Goal: Information Seeking & Learning: Learn about a topic

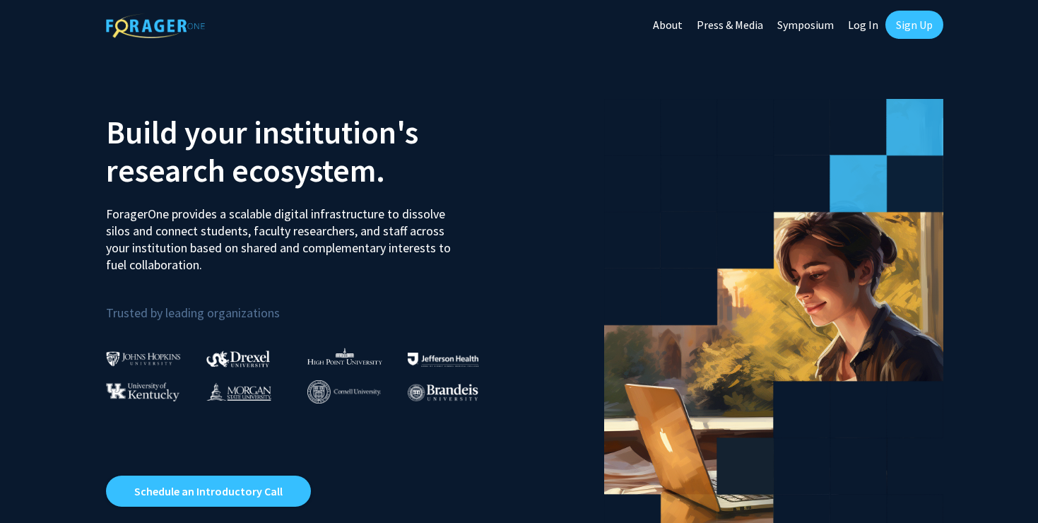
click at [872, 25] on link "Log In" at bounding box center [863, 24] width 45 height 49
select select
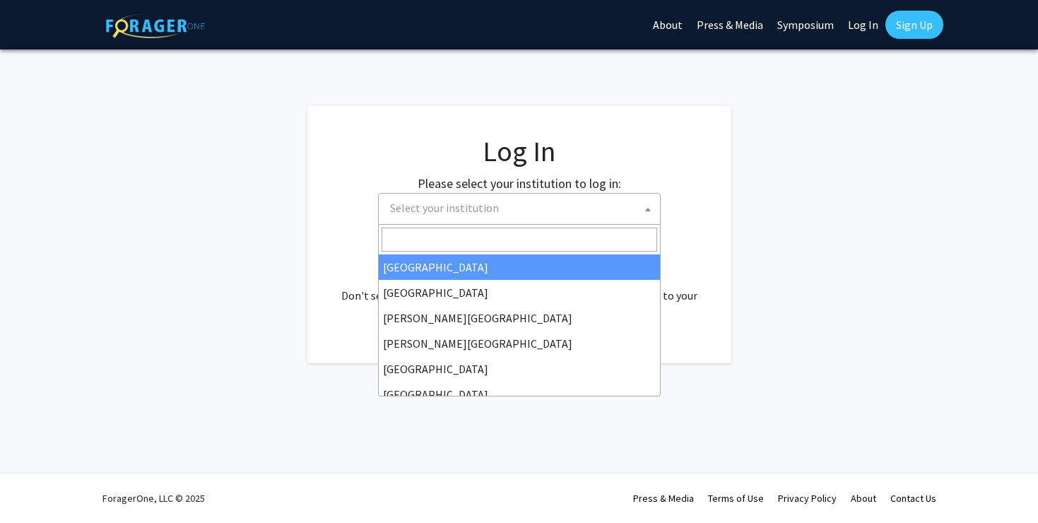
click at [606, 199] on span "Select your institution" at bounding box center [521, 208] width 275 height 29
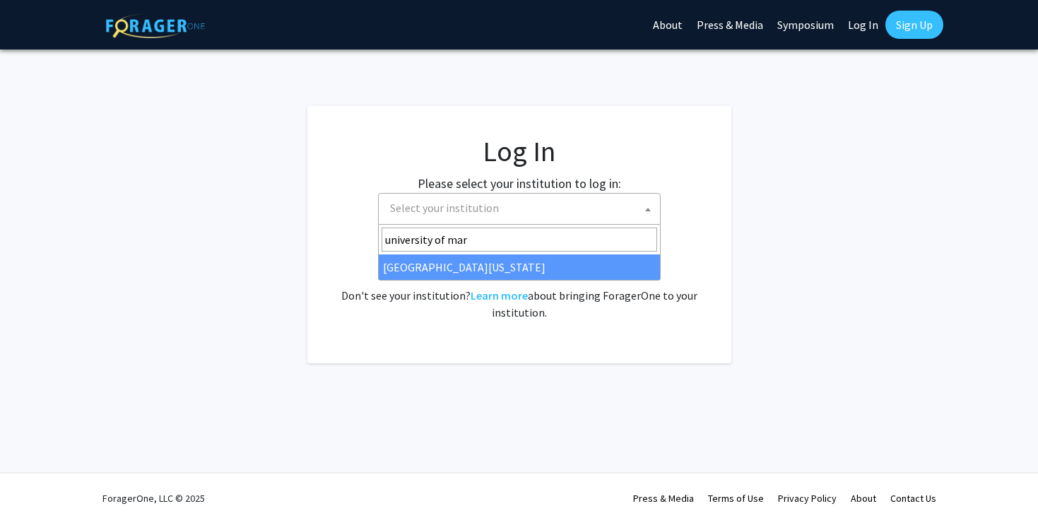
type input "[GEOGRAPHIC_DATA][PERSON_NAME]"
select select "31"
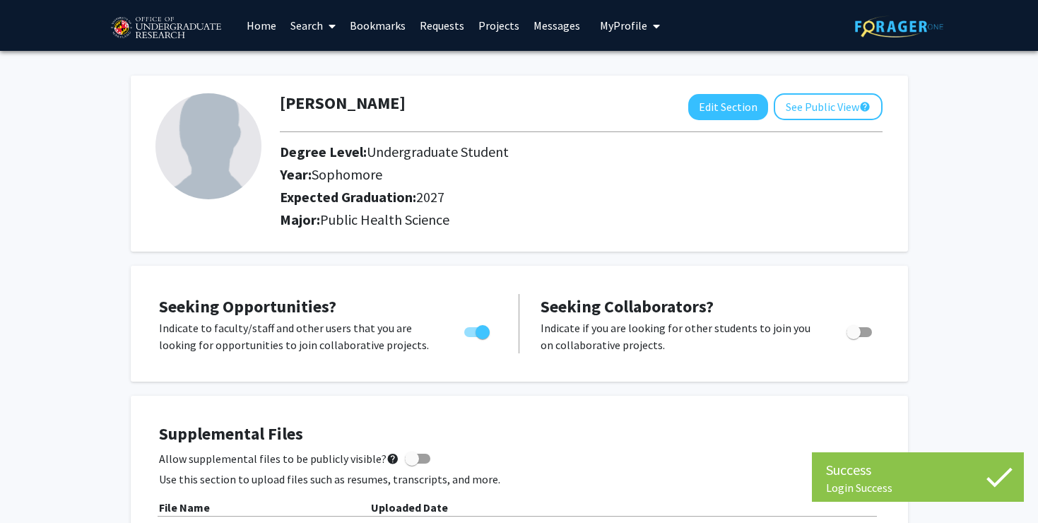
click at [577, 218] on h2 "Major: Public Health Science" at bounding box center [581, 219] width 603 height 17
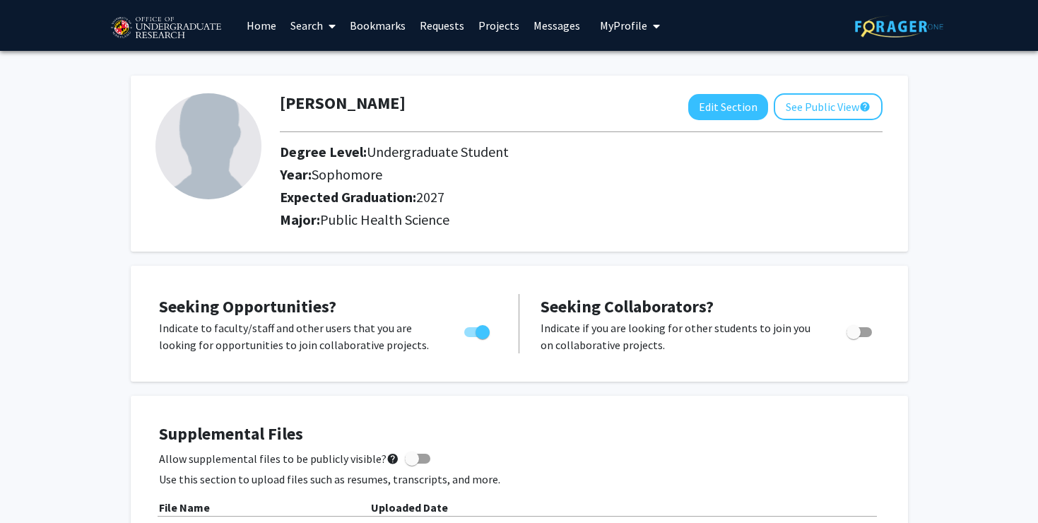
click at [324, 24] on span at bounding box center [329, 25] width 13 height 49
click at [350, 55] on span "Faculty/Staff" at bounding box center [335, 65] width 104 height 28
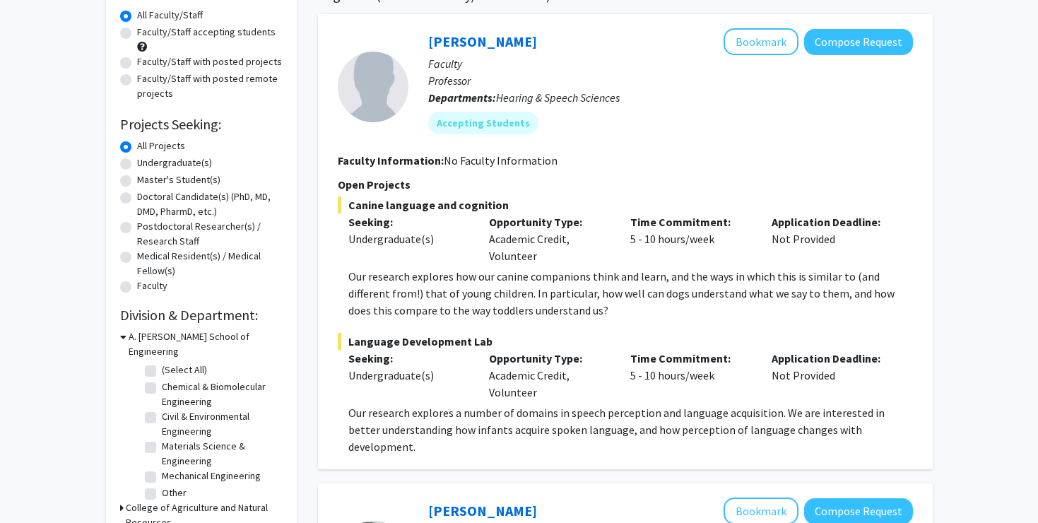
scroll to position [124, 0]
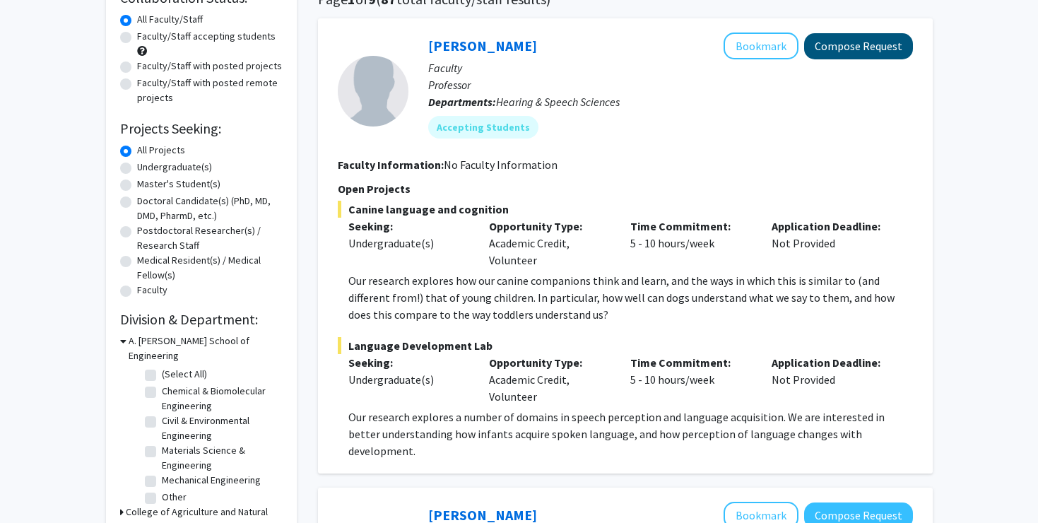
click at [889, 45] on button "Compose Request" at bounding box center [858, 46] width 109 height 26
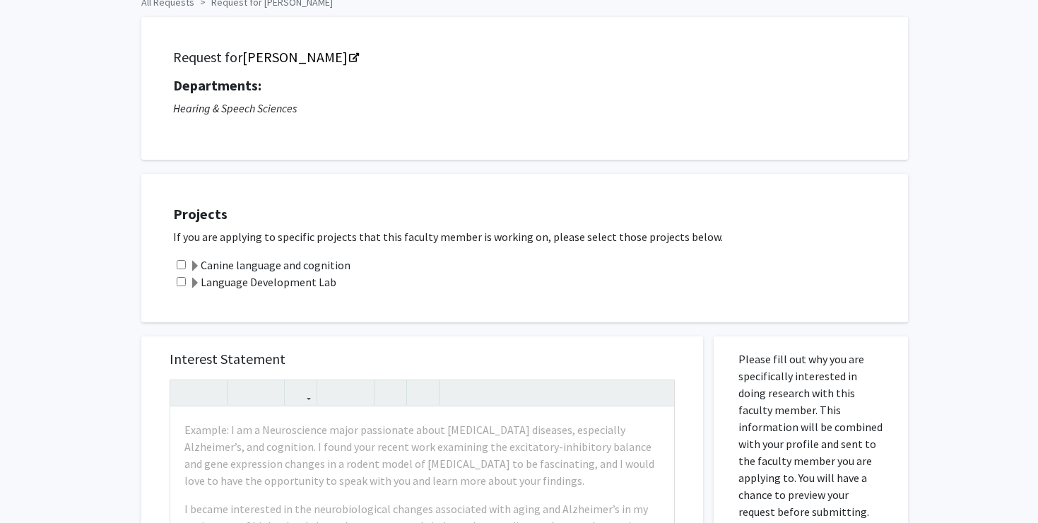
scroll to position [191, 0]
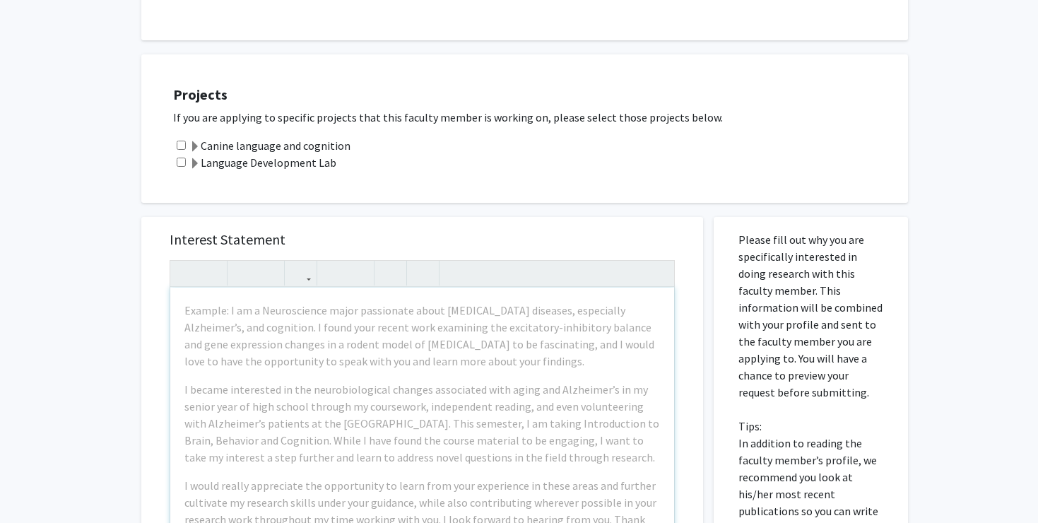
click at [506, 182] on div "Projects If you are applying to specific projects that this faculty member is w…" at bounding box center [533, 128] width 749 height 113
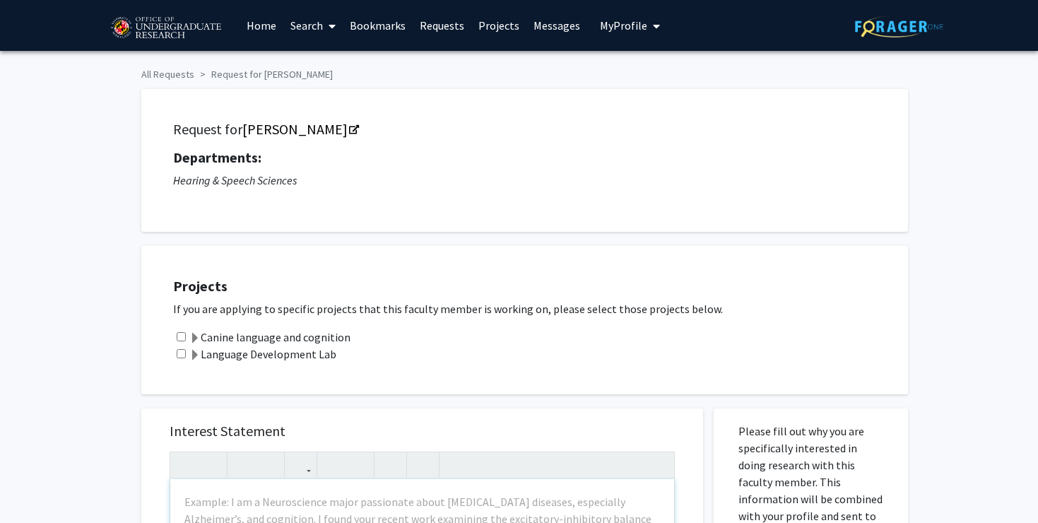
scroll to position [0, 0]
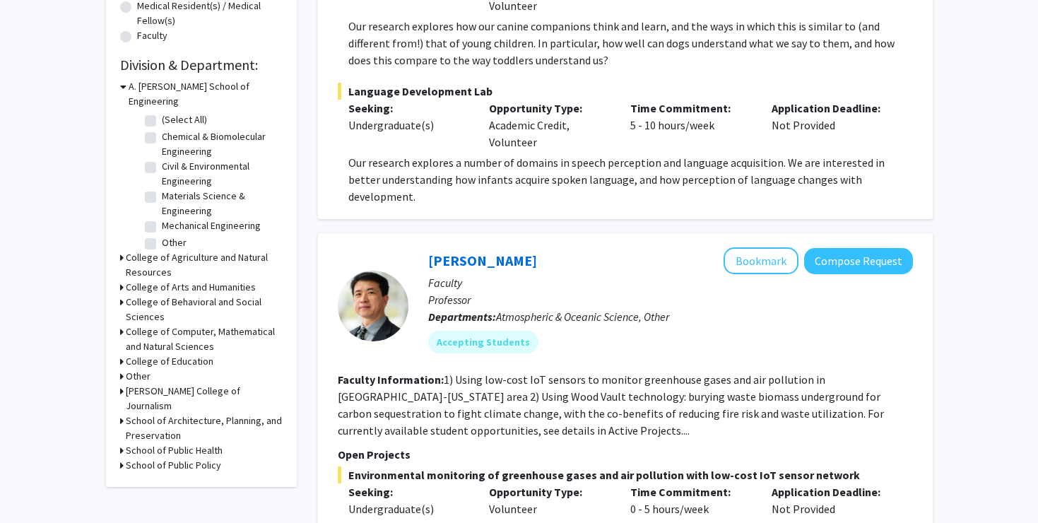
scroll to position [378, 0]
click at [190, 444] on h3 "School of Public Health" at bounding box center [174, 451] width 97 height 15
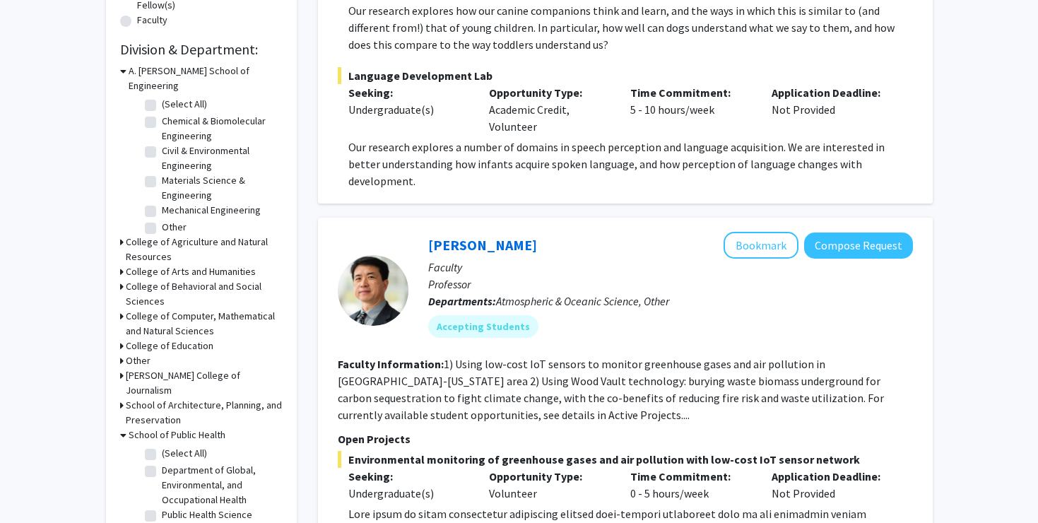
scroll to position [405, 0]
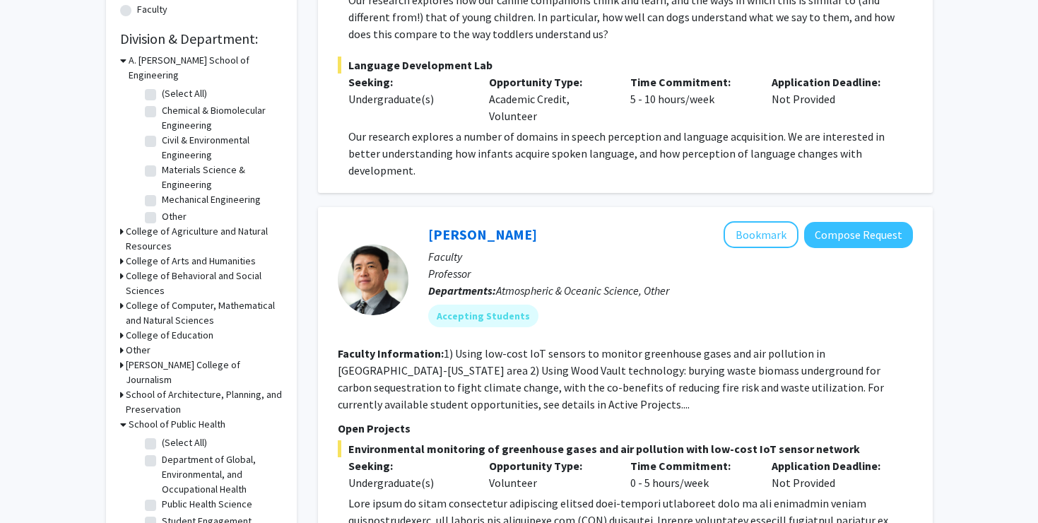
click at [182, 435] on label "(Select All)" at bounding box center [184, 442] width 45 height 15
click at [171, 435] on input "(Select All)" at bounding box center [166, 439] width 9 height 9
checkbox input "true"
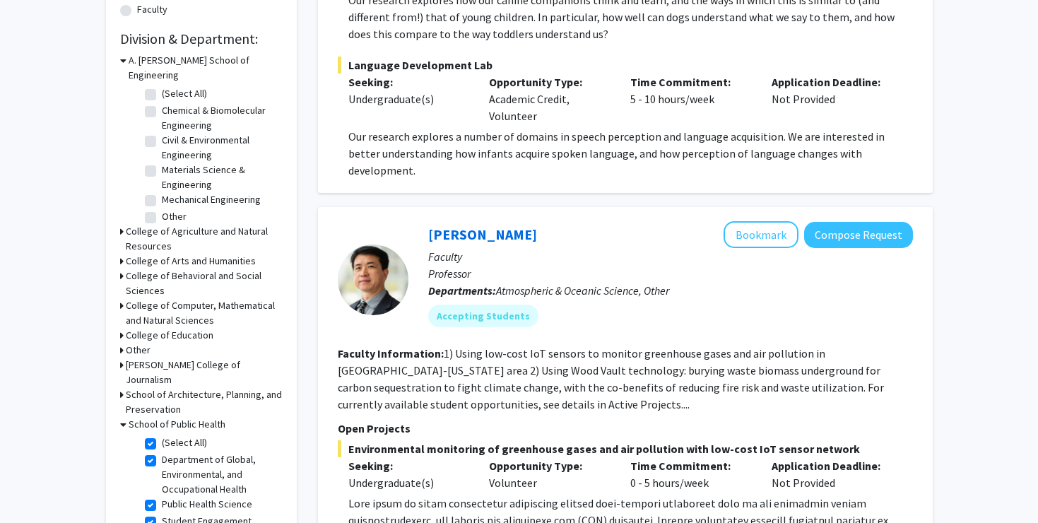
checkbox input "true"
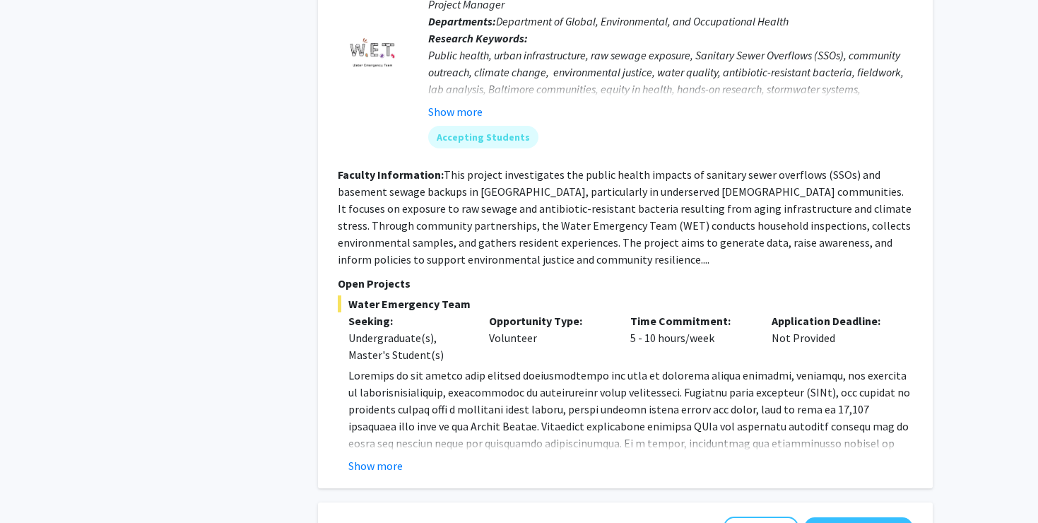
scroll to position [666, 0]
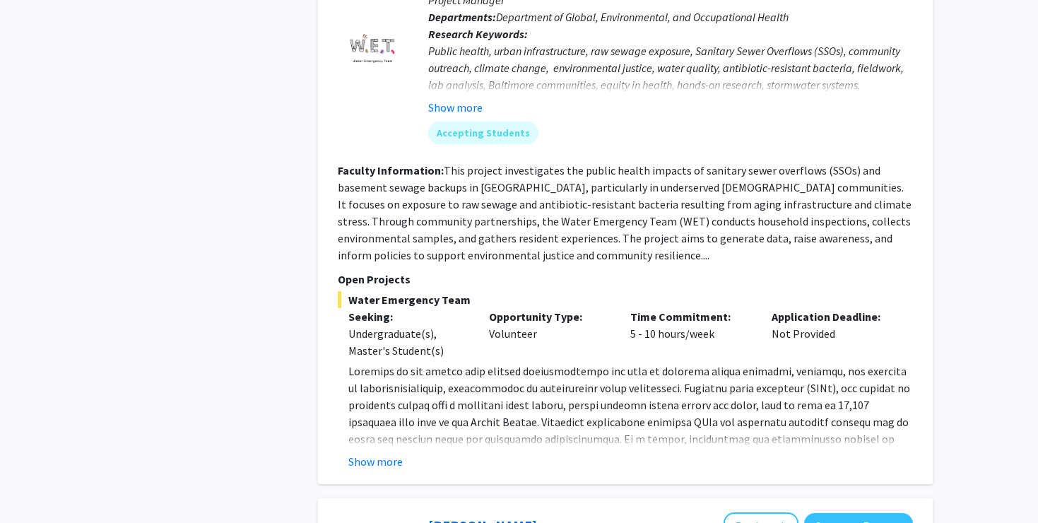
click at [387, 474] on div "Shachar Gazit-Rosenthal Bookmark Compose Request Faculty Project Manager Depart…" at bounding box center [625, 209] width 615 height 550
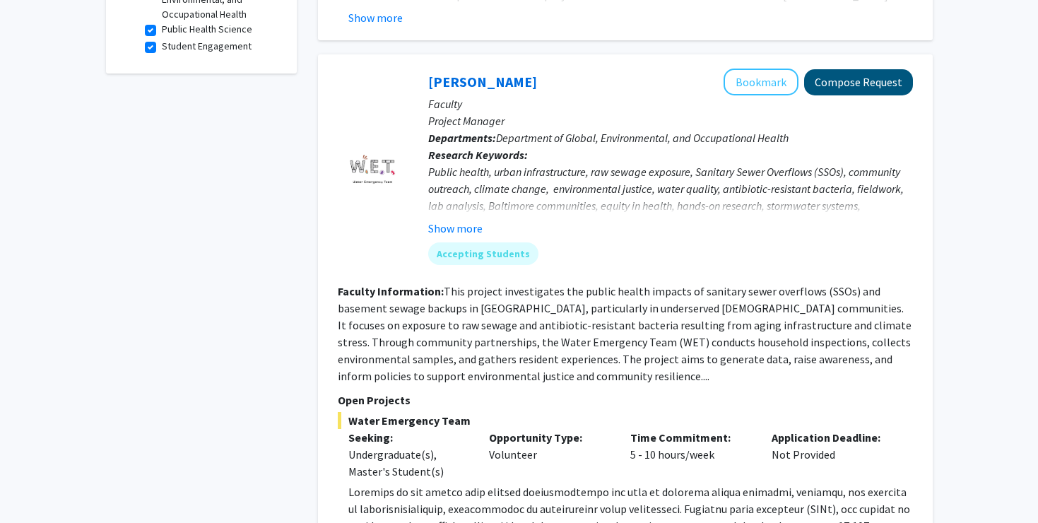
scroll to position [538, 0]
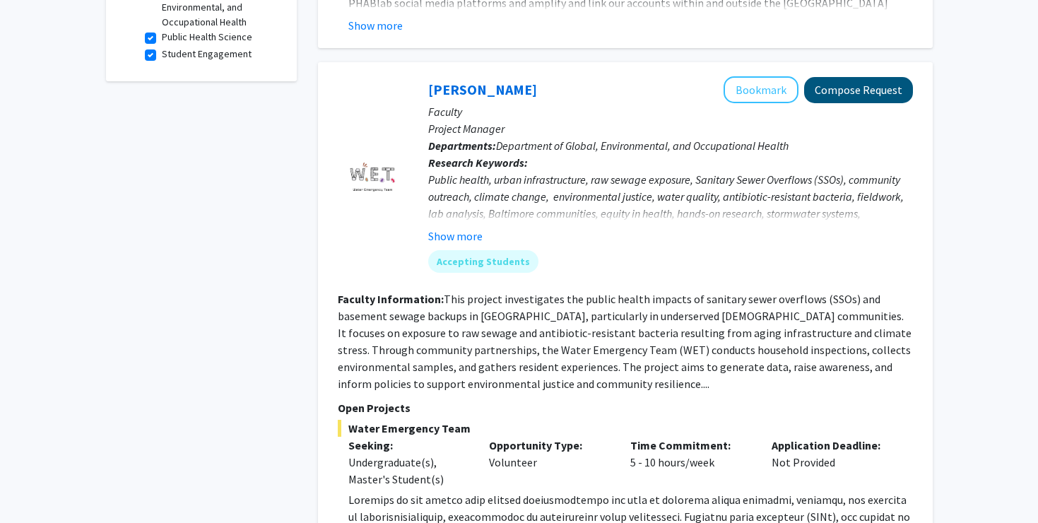
click at [829, 90] on button "Compose Request" at bounding box center [858, 90] width 109 height 26
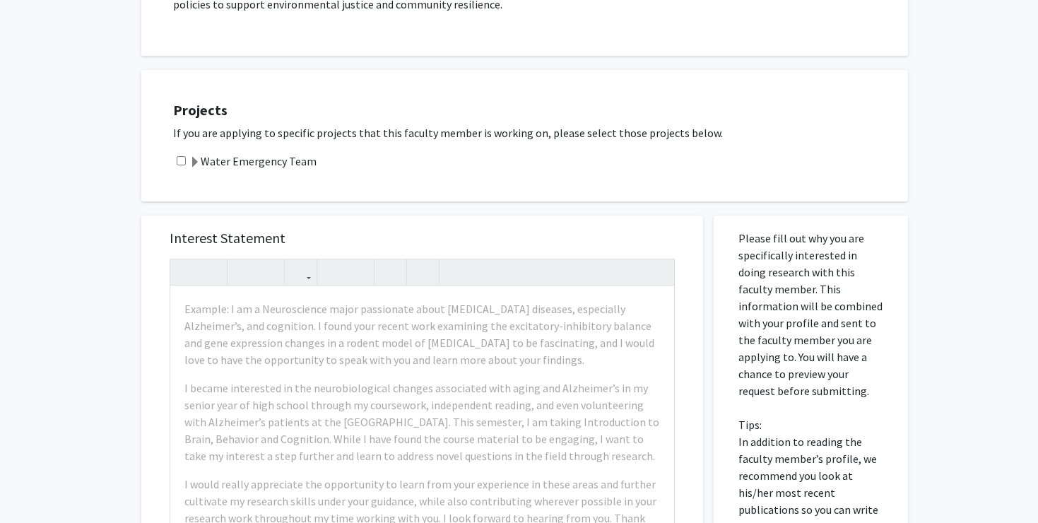
scroll to position [395, 0]
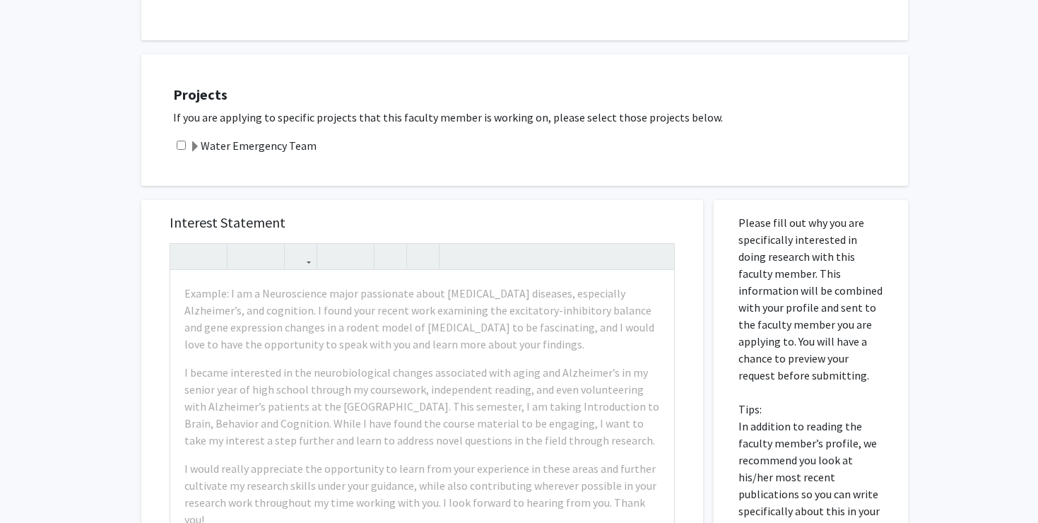
click at [225, 142] on label "Water Emergency Team" at bounding box center [252, 145] width 127 height 17
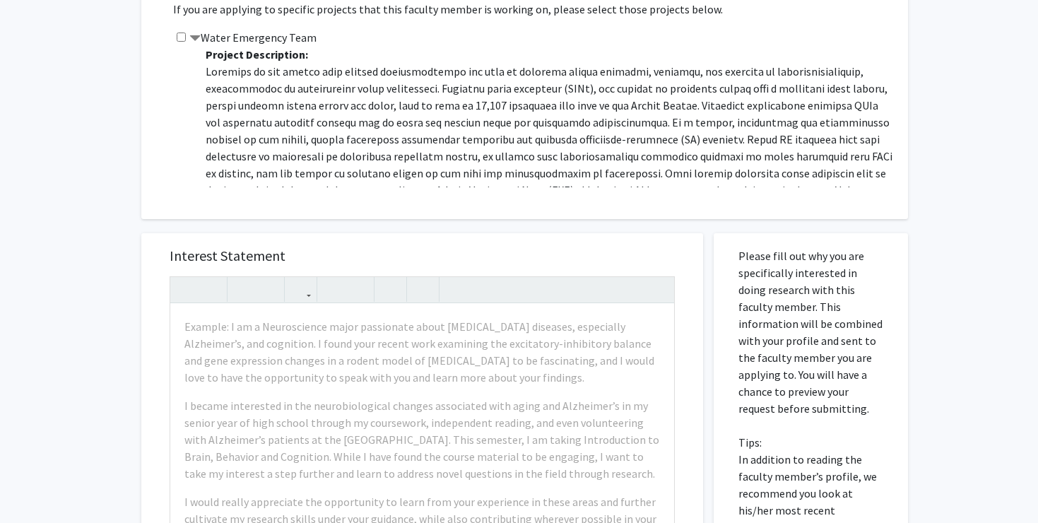
scroll to position [0, 0]
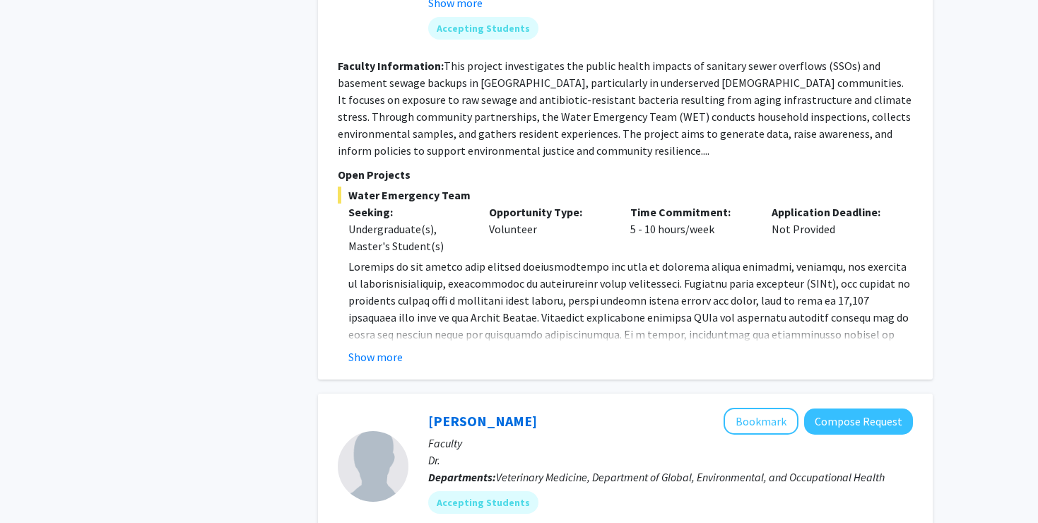
scroll to position [827, 0]
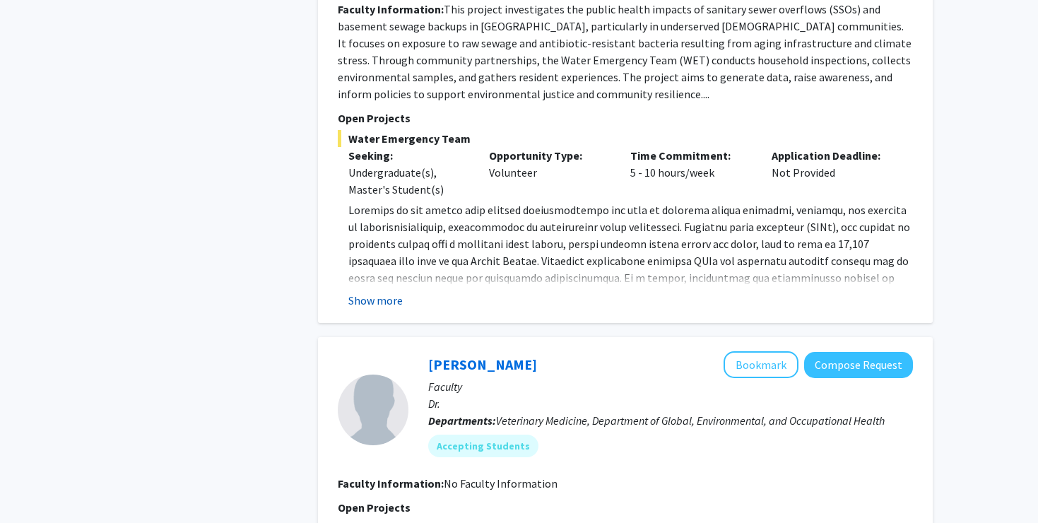
click at [385, 296] on button "Show more" at bounding box center [375, 300] width 54 height 17
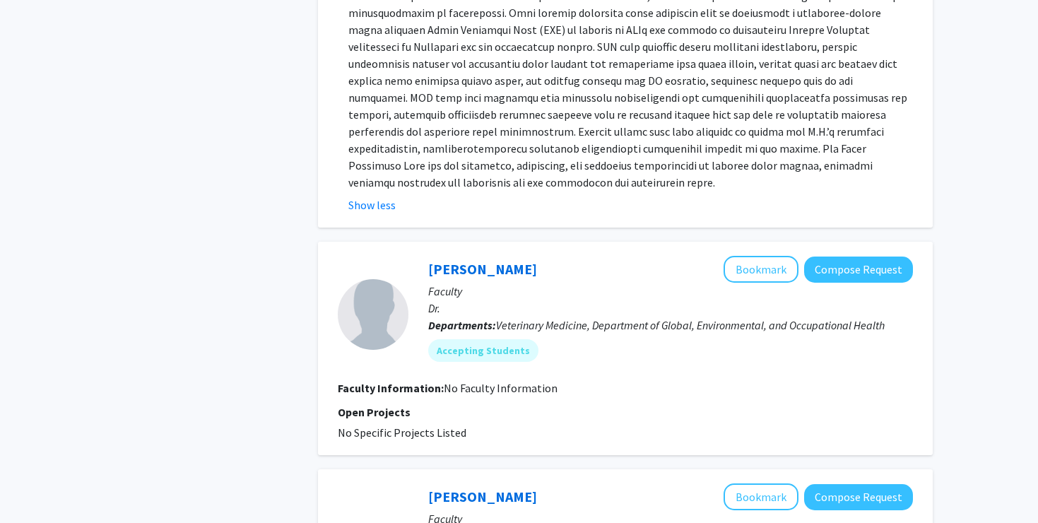
scroll to position [1260, 0]
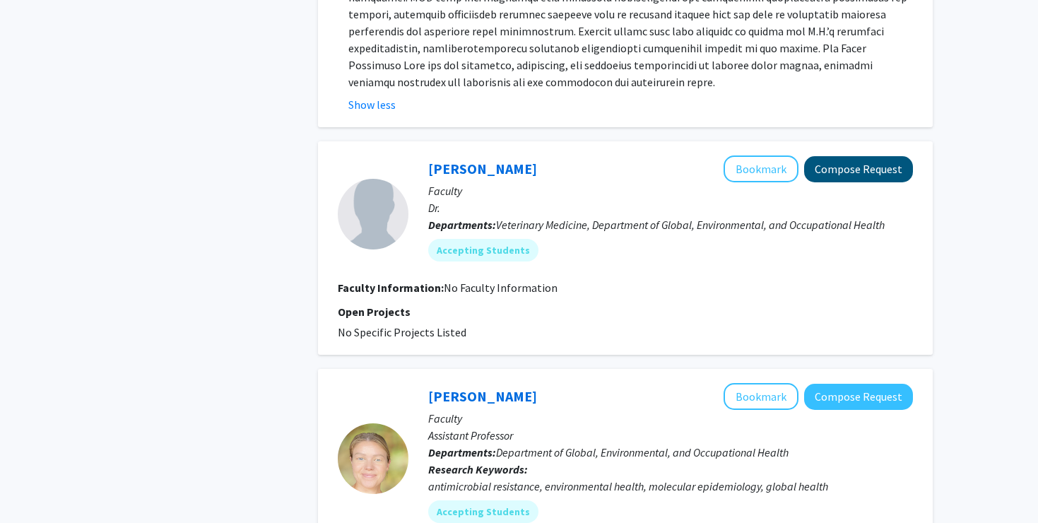
click at [836, 160] on button "Compose Request" at bounding box center [858, 169] width 109 height 26
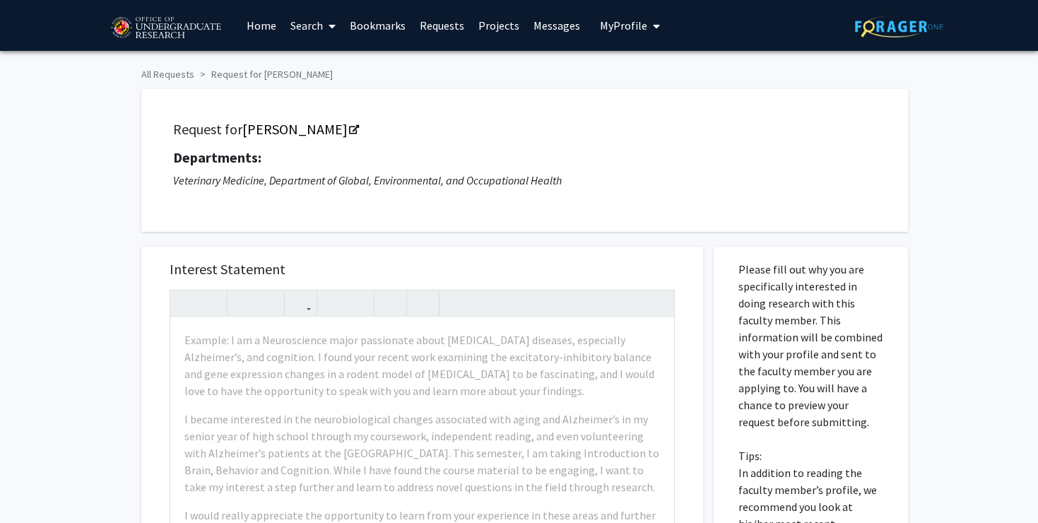
scroll to position [-1, 0]
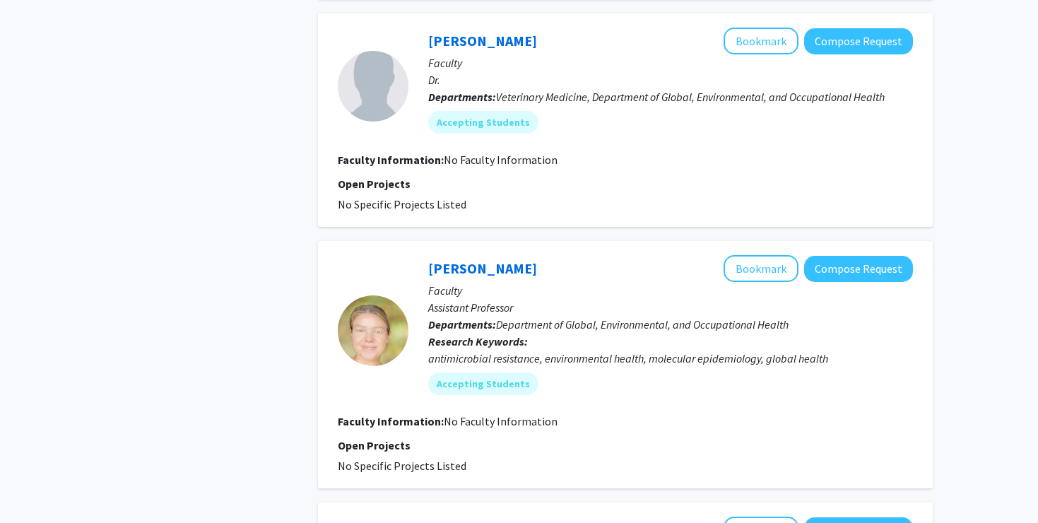
scroll to position [1273, 0]
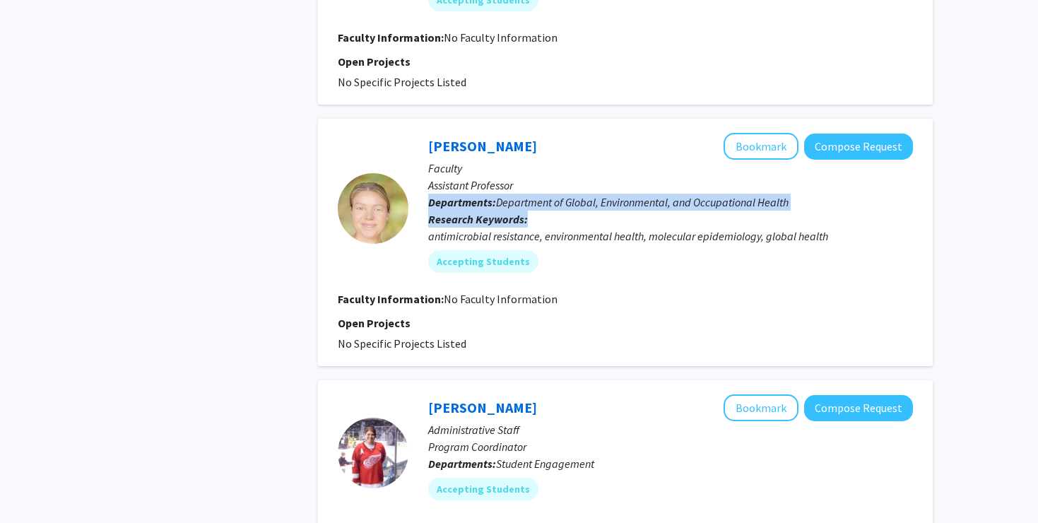
drag, startPoint x: 692, startPoint y: 187, endPoint x: 708, endPoint y: 228, distance: 44.1
click at [708, 228] on div "Heather Amato Bookmark Compose Request Faculty Assistant Professor Departments:…" at bounding box center [660, 208] width 504 height 150
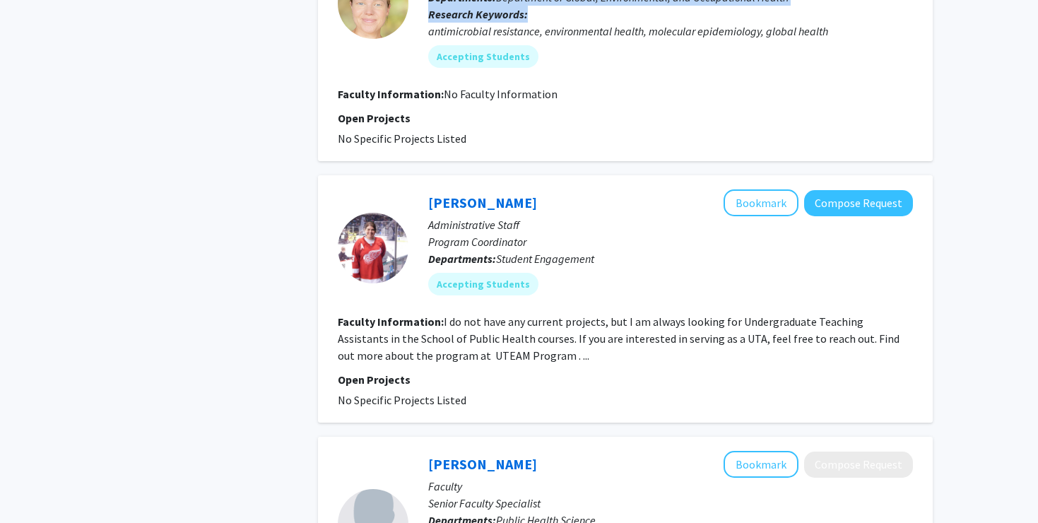
scroll to position [1499, 0]
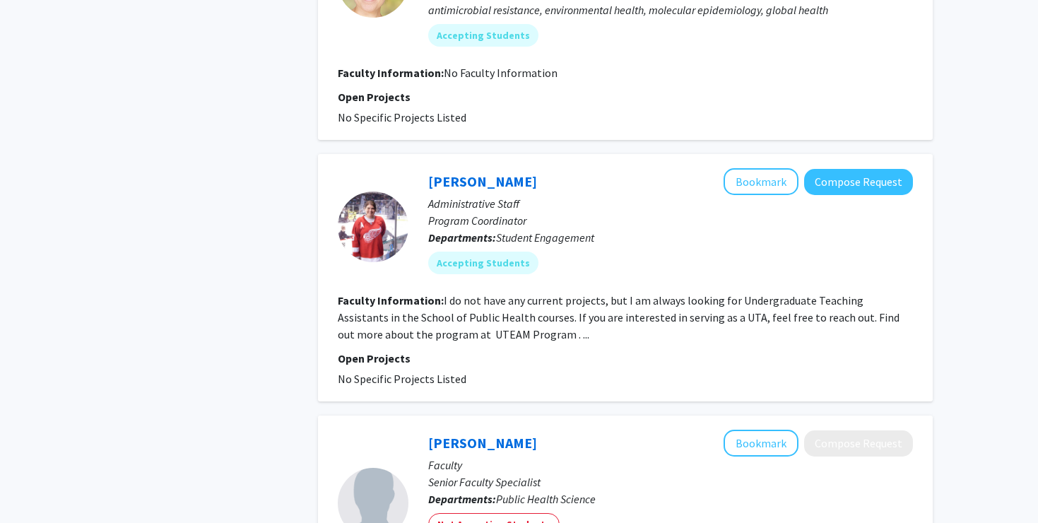
click at [490, 335] on fg-read-more "I do not have any current projects, but I am always looking for Undergraduate T…" at bounding box center [619, 317] width 562 height 48
click at [498, 338] on fg-read-more "I do not have any current projects, but I am always looking for Undergraduate T…" at bounding box center [619, 317] width 562 height 48
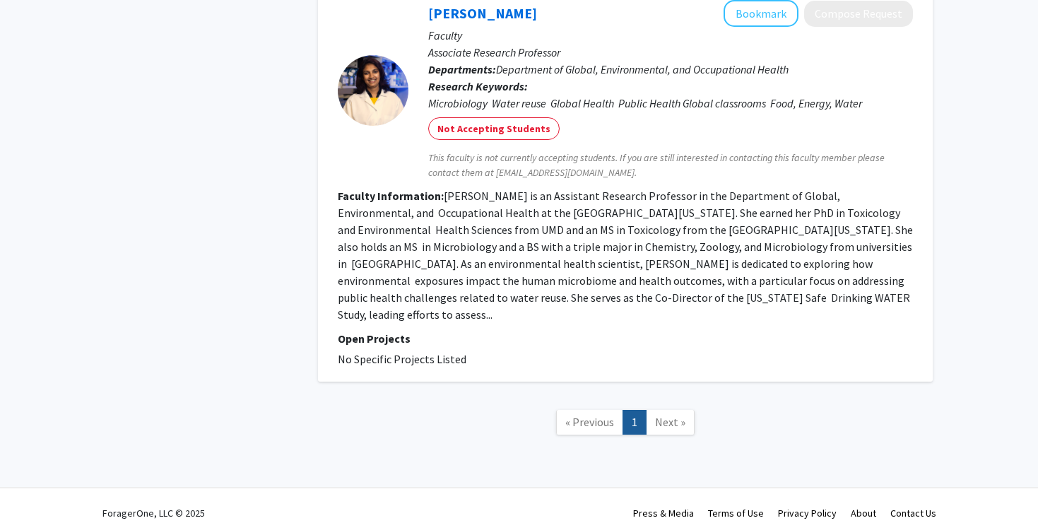
scroll to position [2611, 0]
drag, startPoint x: 656, startPoint y: 338, endPoint x: 668, endPoint y: 198, distance: 140.4
click at [668, 198] on fg-search-faculty "Leena Malayil Bookmark Compose Request Faculty Associate Research Professor Dep…" at bounding box center [625, 184] width 575 height 367
click at [668, 198] on fg-read-more "Dr. Leena Malayil is an Assistant Research Professor in the Department of Globa…" at bounding box center [625, 255] width 575 height 133
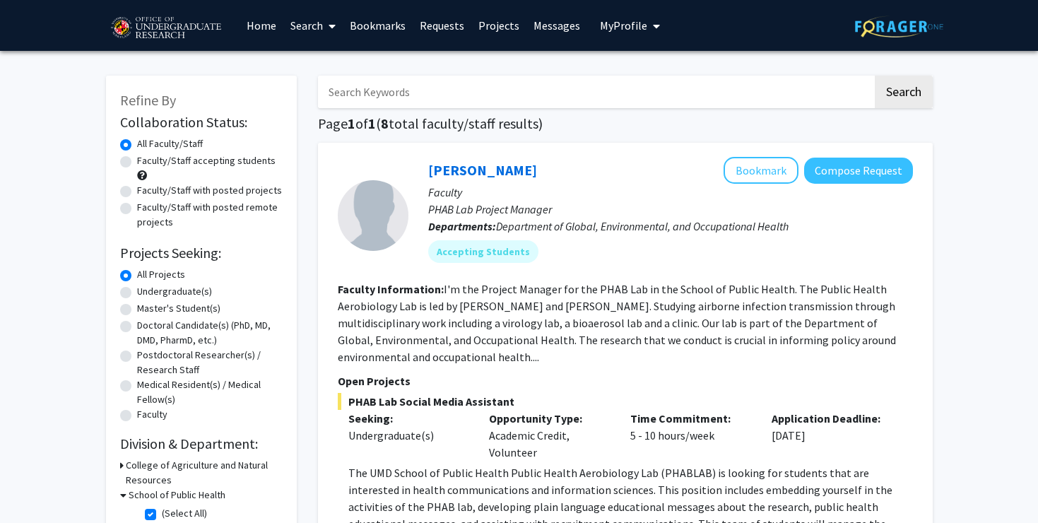
scroll to position [0, 0]
click at [261, 162] on label "Faculty/Staff accepting students" at bounding box center [206, 160] width 138 height 15
click at [146, 162] on input "Faculty/Staff accepting students" at bounding box center [141, 157] width 9 height 9
radio input "true"
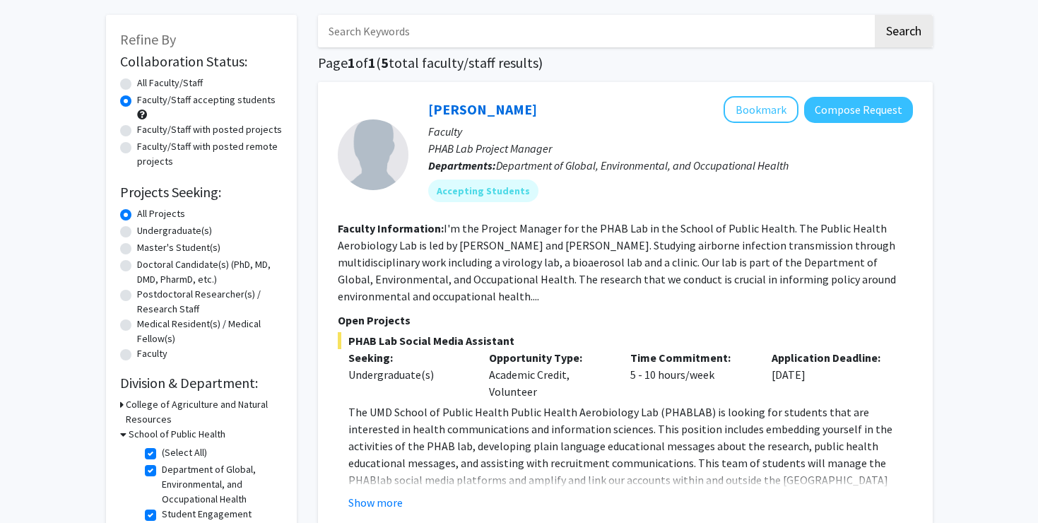
scroll to position [69, 0]
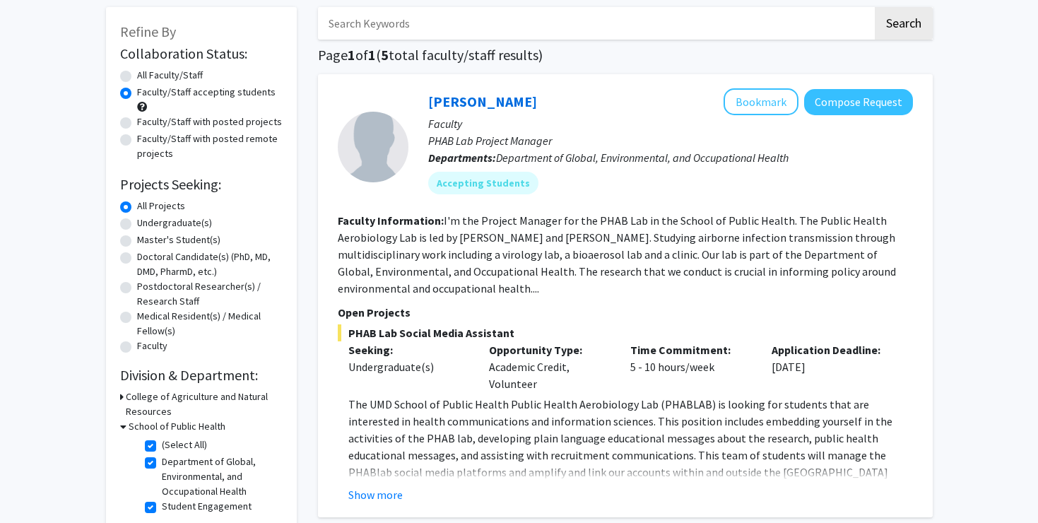
click at [167, 440] on label "(Select All)" at bounding box center [184, 444] width 45 height 15
click at [167, 440] on input "(Select All)" at bounding box center [166, 441] width 9 height 9
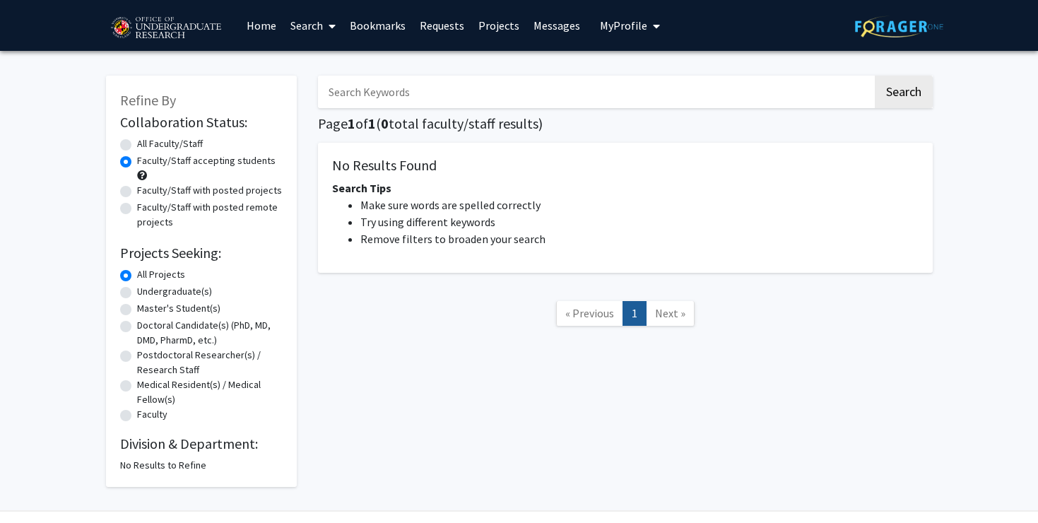
click at [169, 278] on label "All Projects" at bounding box center [161, 274] width 48 height 15
click at [146, 276] on input "All Projects" at bounding box center [141, 271] width 9 height 9
click at [168, 291] on label "Undergraduate(s)" at bounding box center [174, 291] width 75 height 15
click at [146, 291] on input "Undergraduate(s)" at bounding box center [141, 288] width 9 height 9
radio input "true"
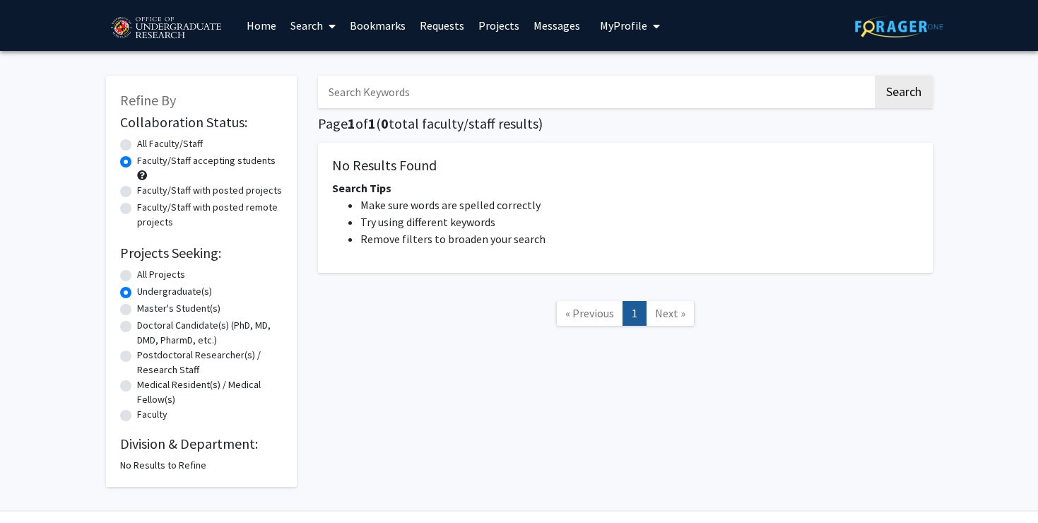
click at [189, 148] on label "All Faculty/Staff" at bounding box center [170, 143] width 66 height 15
click at [146, 146] on input "All Faculty/Staff" at bounding box center [141, 140] width 9 height 9
radio input "true"
click at [159, 271] on label "All Projects" at bounding box center [161, 274] width 48 height 15
click at [146, 271] on input "All Projects" at bounding box center [141, 271] width 9 height 9
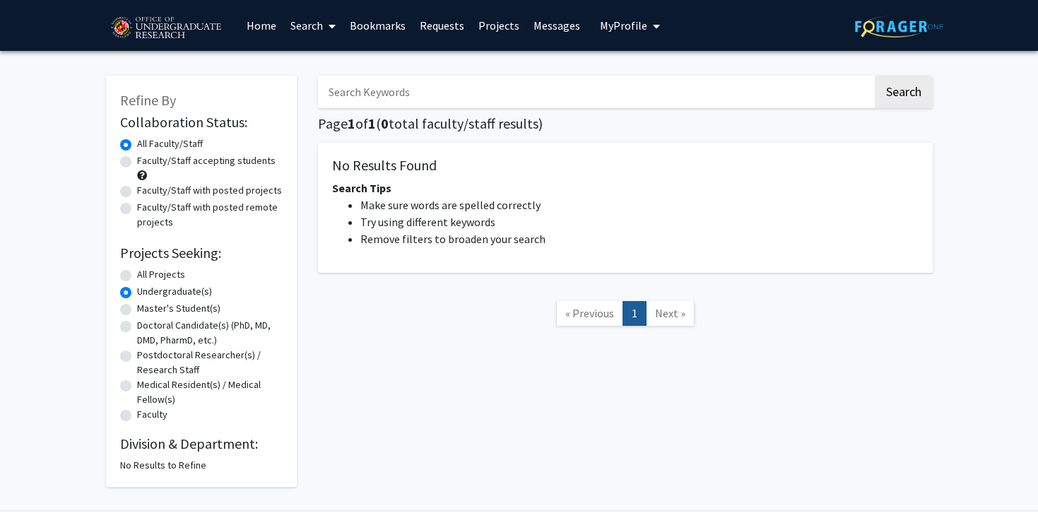
radio input "true"
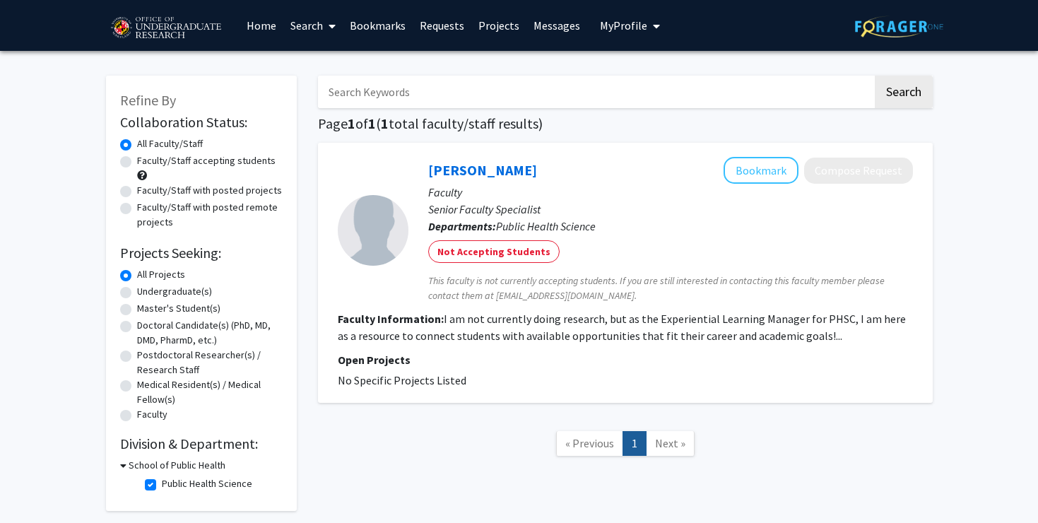
click at [185, 483] on label "Public Health Science" at bounding box center [207, 483] width 90 height 15
click at [171, 483] on input "Public Health Science" at bounding box center [166, 480] width 9 height 9
checkbox input "false"
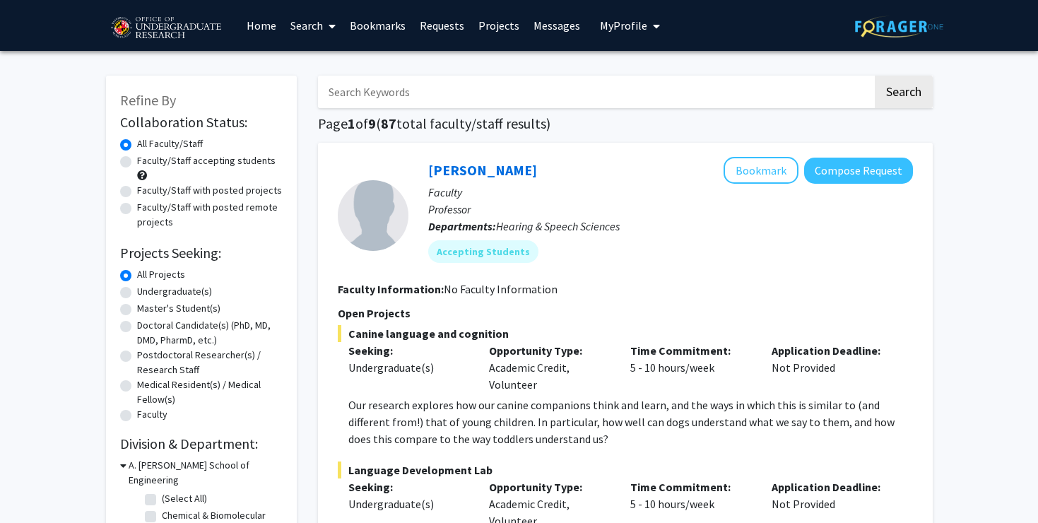
click at [174, 291] on label "Undergraduate(s)" at bounding box center [174, 291] width 75 height 15
click at [146, 291] on input "Undergraduate(s)" at bounding box center [141, 288] width 9 height 9
radio input "true"
click at [232, 158] on label "Faculty/Staff accepting students" at bounding box center [206, 160] width 138 height 15
click at [146, 158] on input "Faculty/Staff accepting students" at bounding box center [141, 157] width 9 height 9
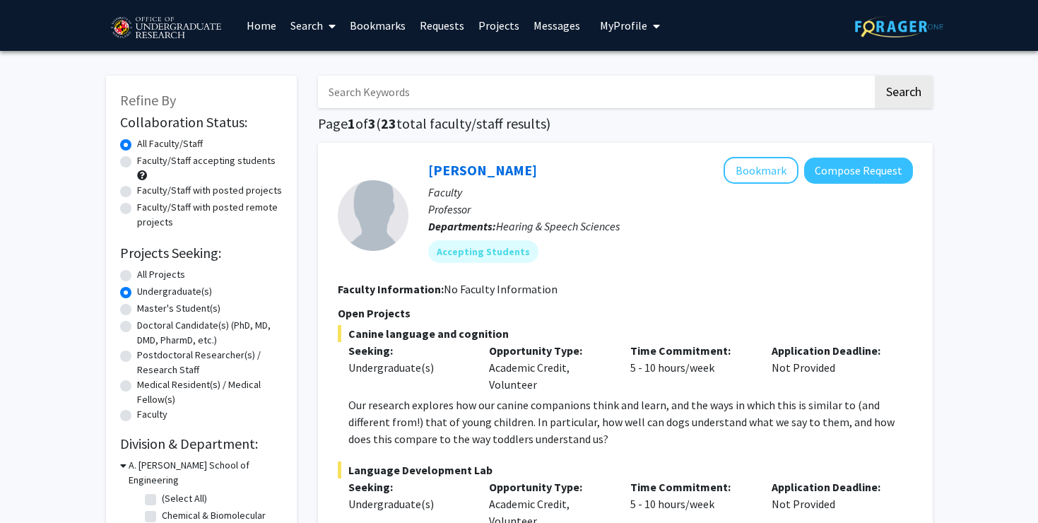
radio input "true"
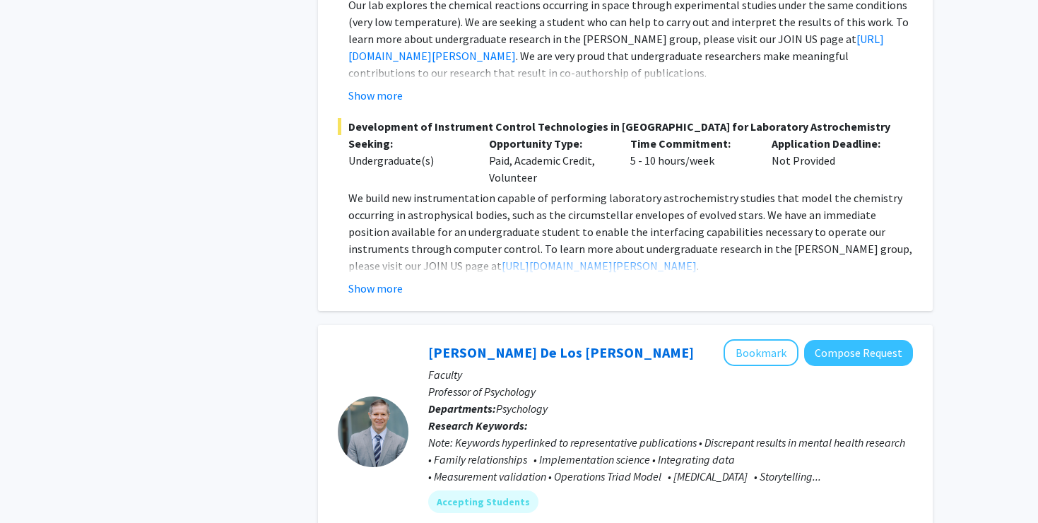
scroll to position [1688, 0]
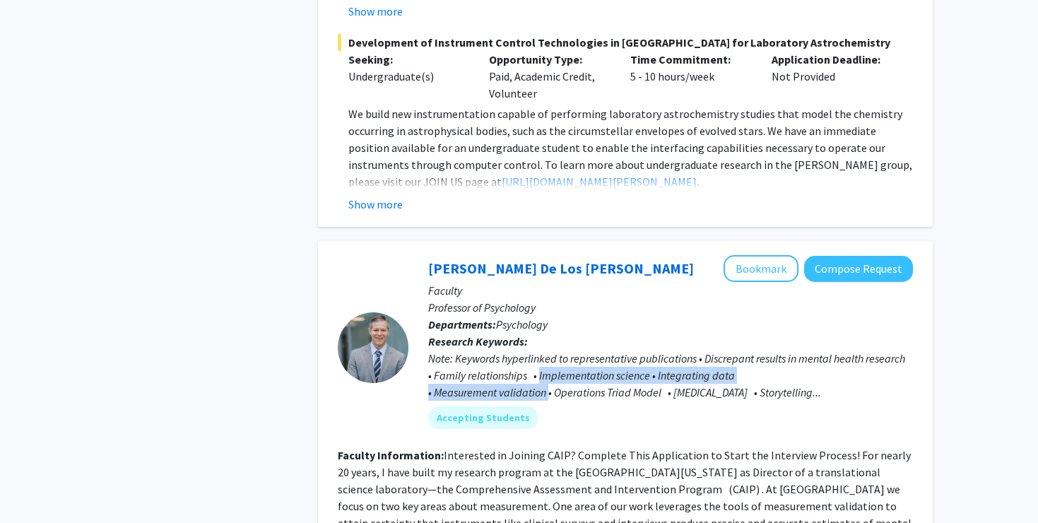
drag, startPoint x: 540, startPoint y: 345, endPoint x: 539, endPoint y: 365, distance: 19.8
click at [539, 365] on div "Note: Keywords hyperlinked to representative publications • Discrepant results …" at bounding box center [670, 375] width 485 height 51
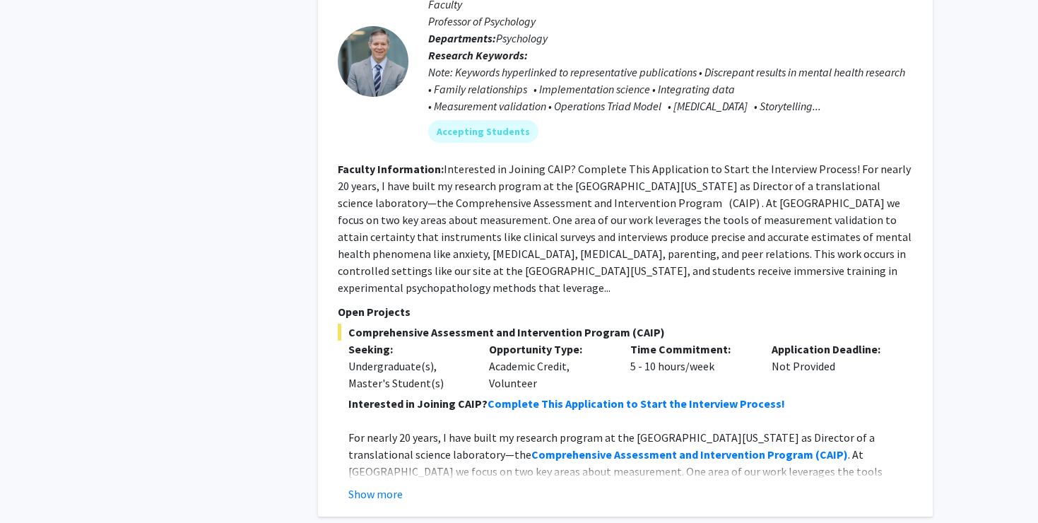
scroll to position [1976, 0]
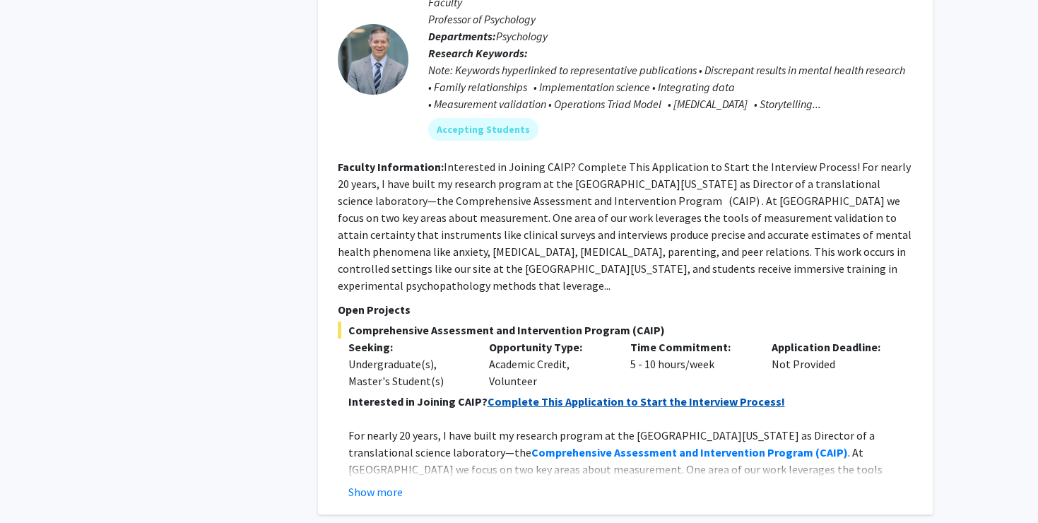
click at [536, 394] on strong "Complete This Application to Start the Interview Process!" at bounding box center [635, 401] width 297 height 14
